Goal: Information Seeking & Learning: Find specific fact

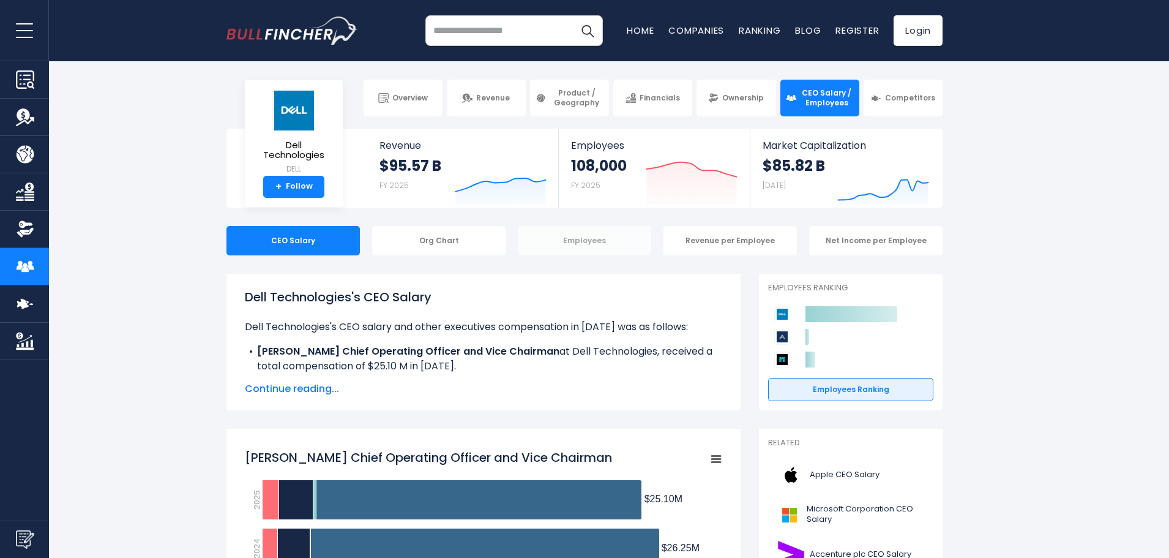
click at [571, 246] on div "Employees" at bounding box center [584, 240] width 133 height 29
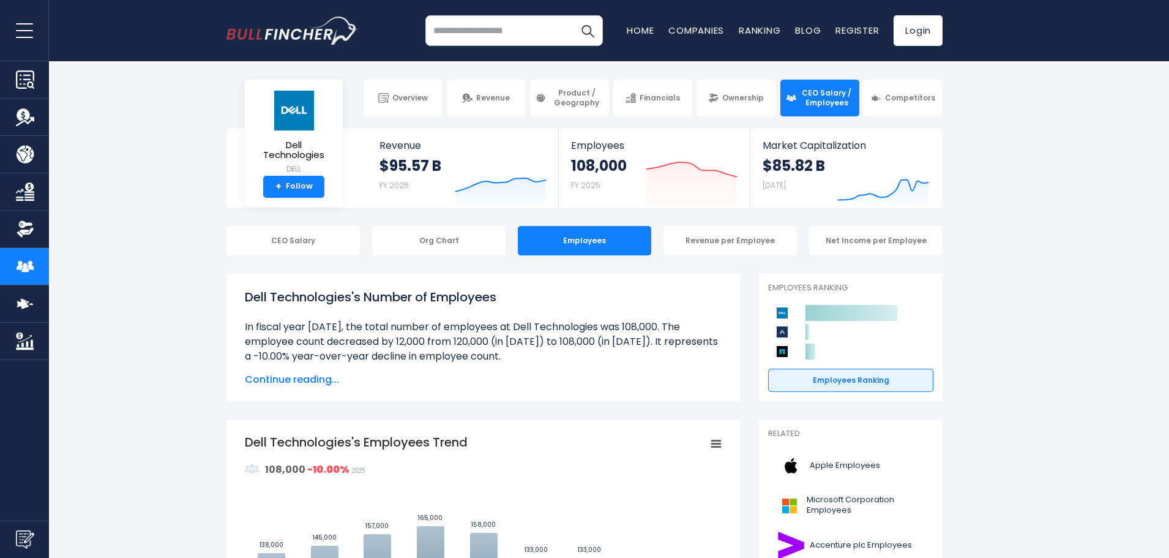
click at [316, 232] on div "CEO Salary" at bounding box center [293, 240] width 133 height 29
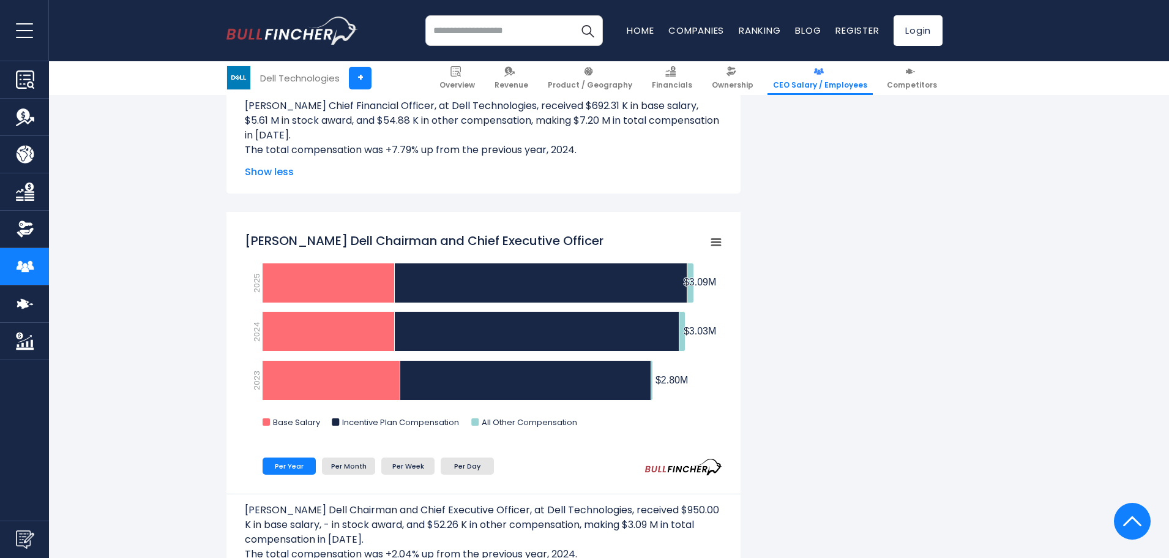
scroll to position [1837, 0]
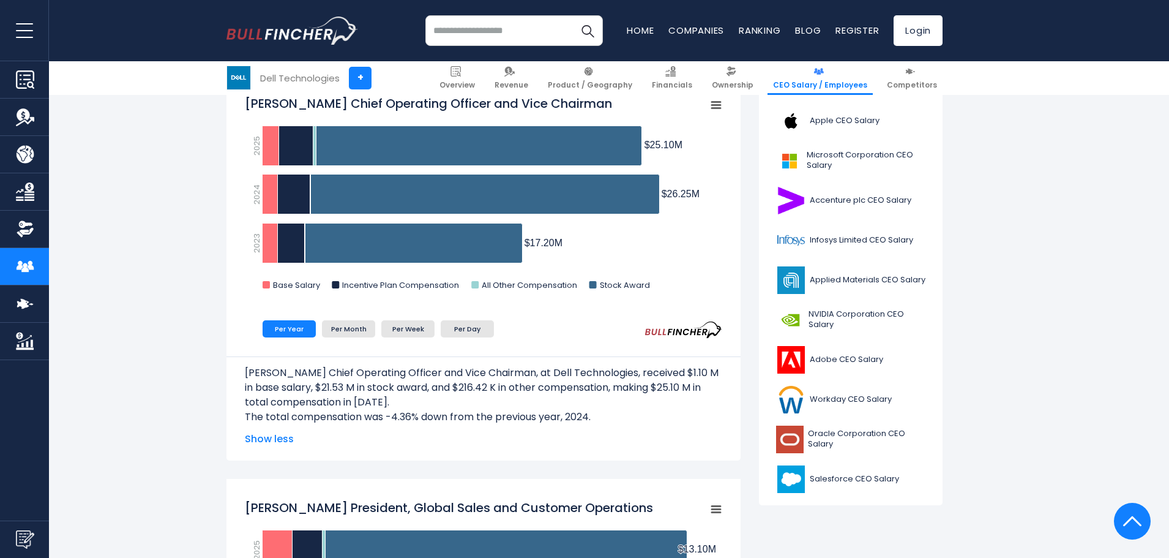
drag, startPoint x: 737, startPoint y: 347, endPoint x: 734, endPoint y: 272, distance: 74.1
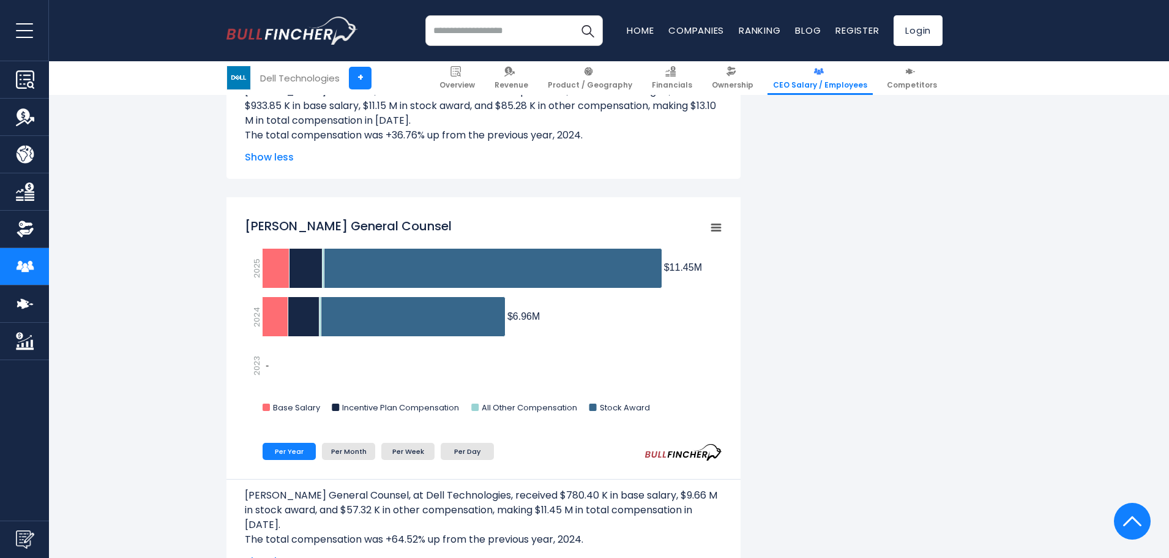
scroll to position [1041, 0]
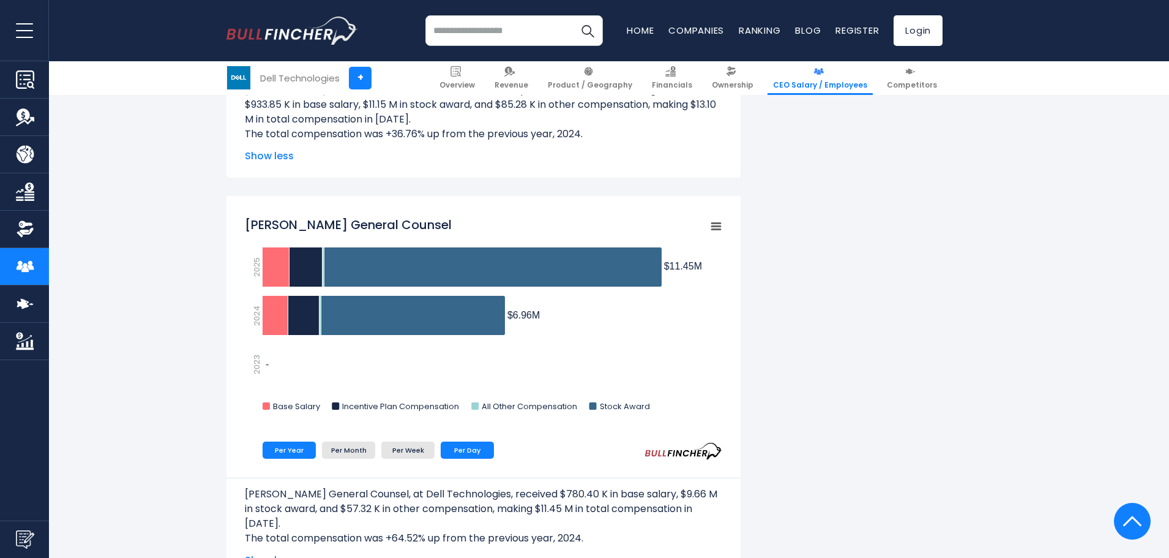
click at [461, 448] on li "Per Day" at bounding box center [467, 449] width 53 height 17
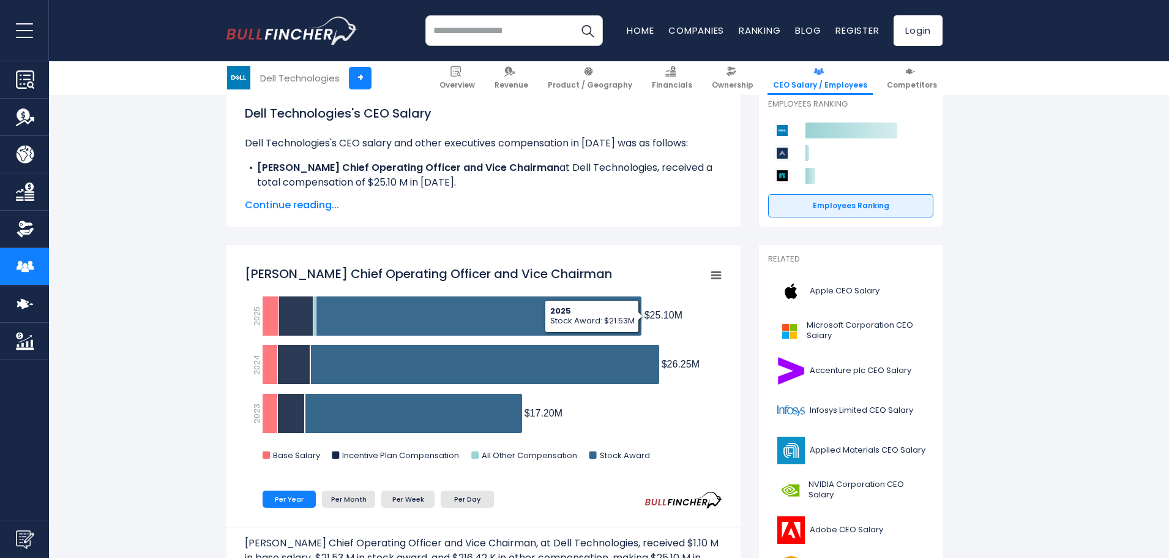
scroll to position [306, 0]
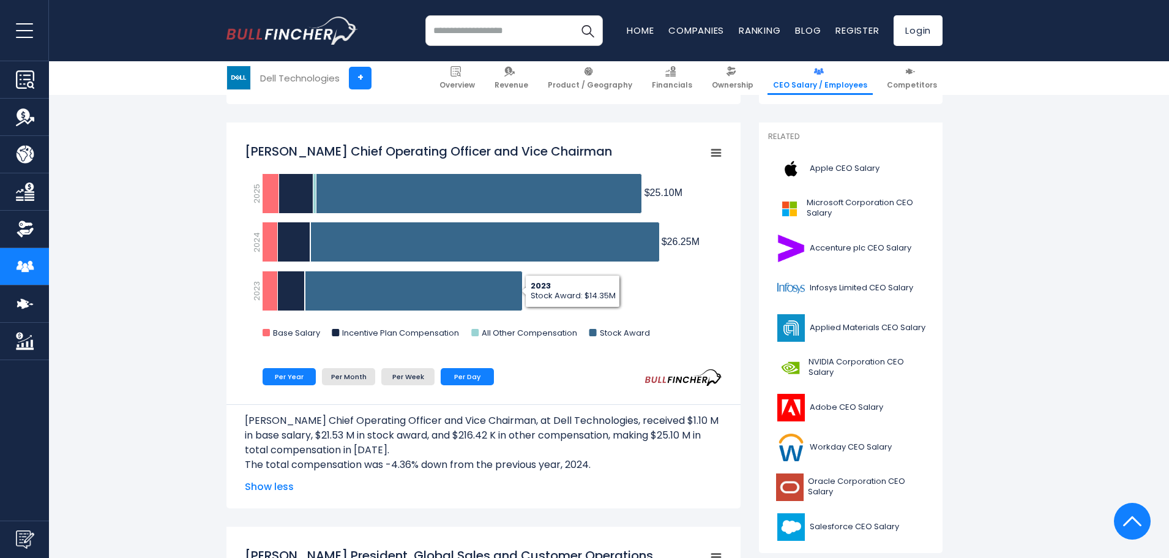
click at [476, 375] on li "Per Day" at bounding box center [467, 376] width 53 height 17
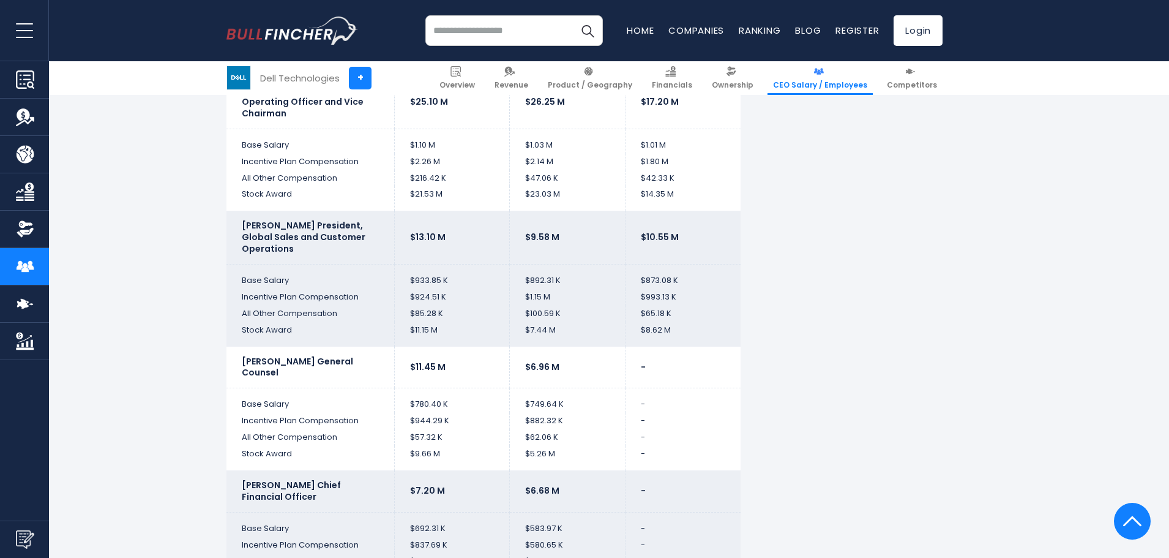
scroll to position [2449, 0]
